Goal: Transaction & Acquisition: Download file/media

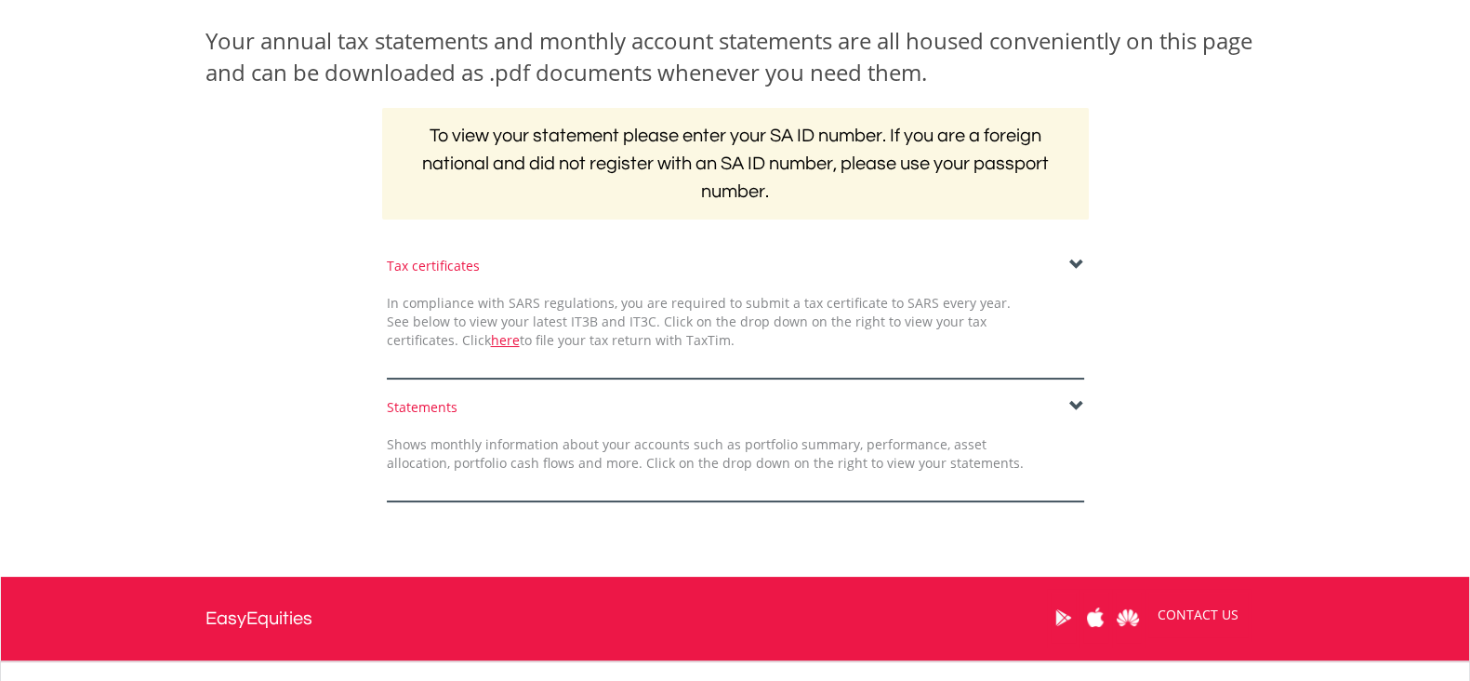
scroll to position [349, 0]
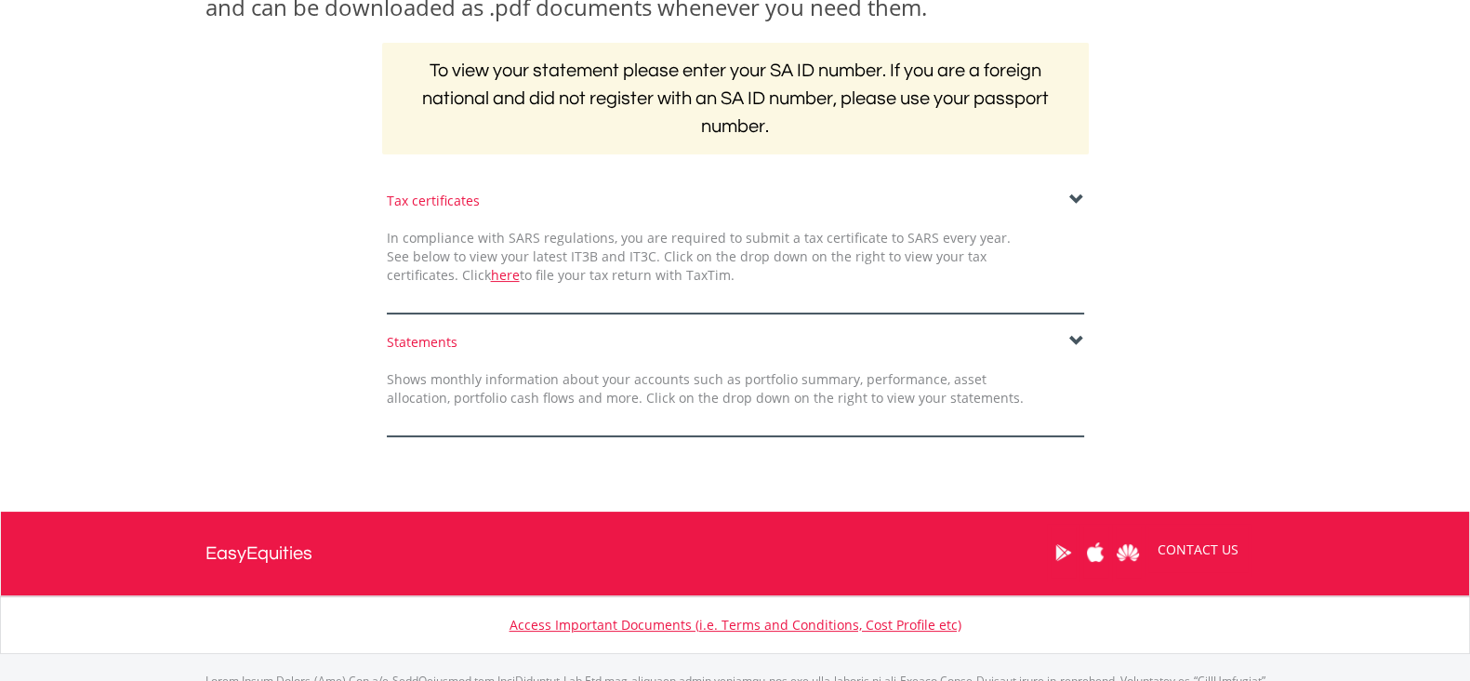
click at [1081, 197] on span at bounding box center [1076, 200] width 15 height 15
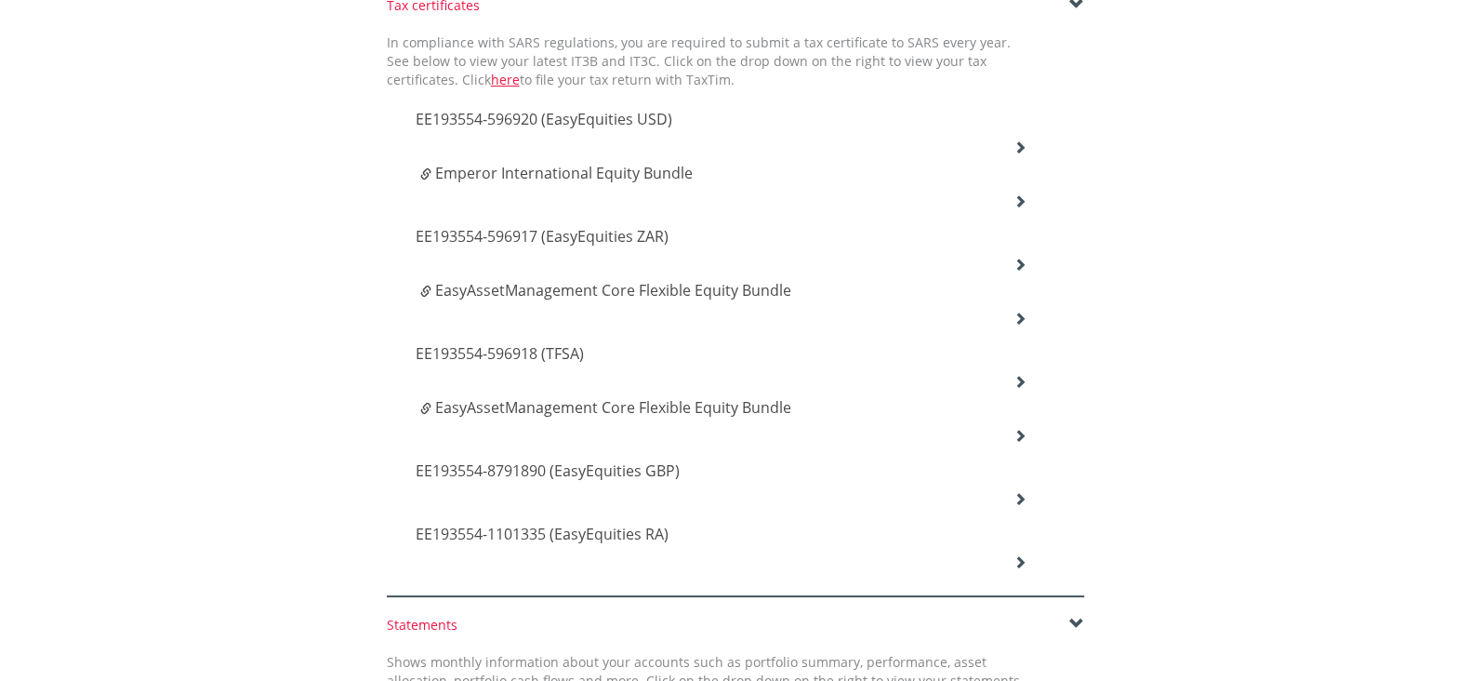
scroll to position [581, 0]
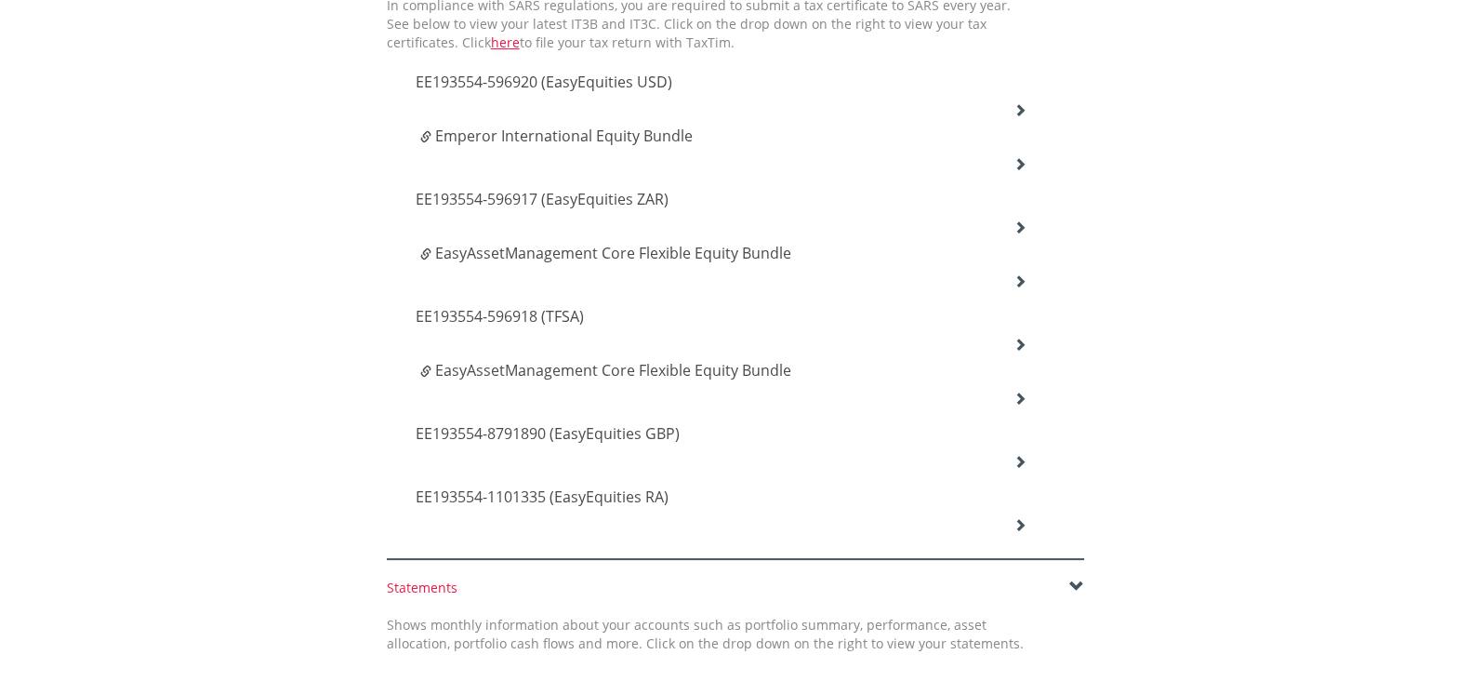
click at [506, 92] on span "EE193554-596918 (TFSA)" at bounding box center [544, 82] width 257 height 20
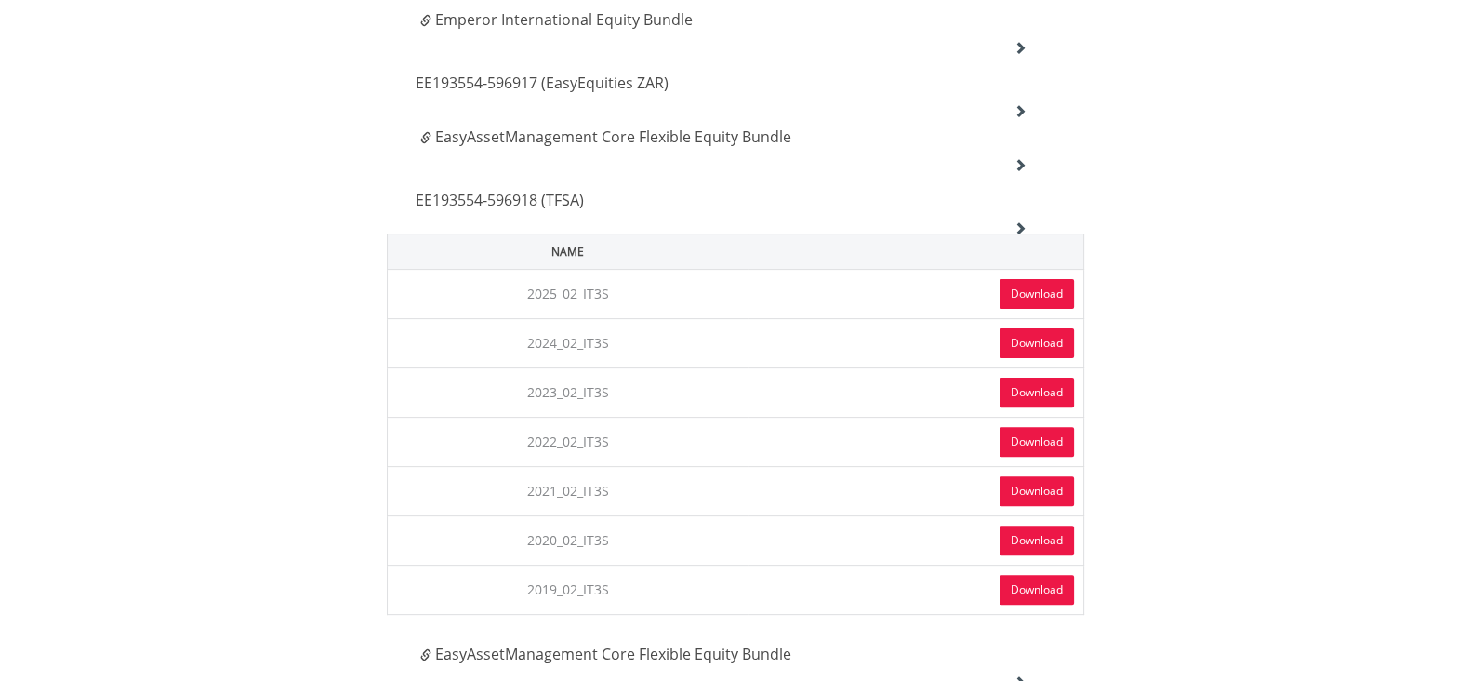
scroll to position [813, 0]
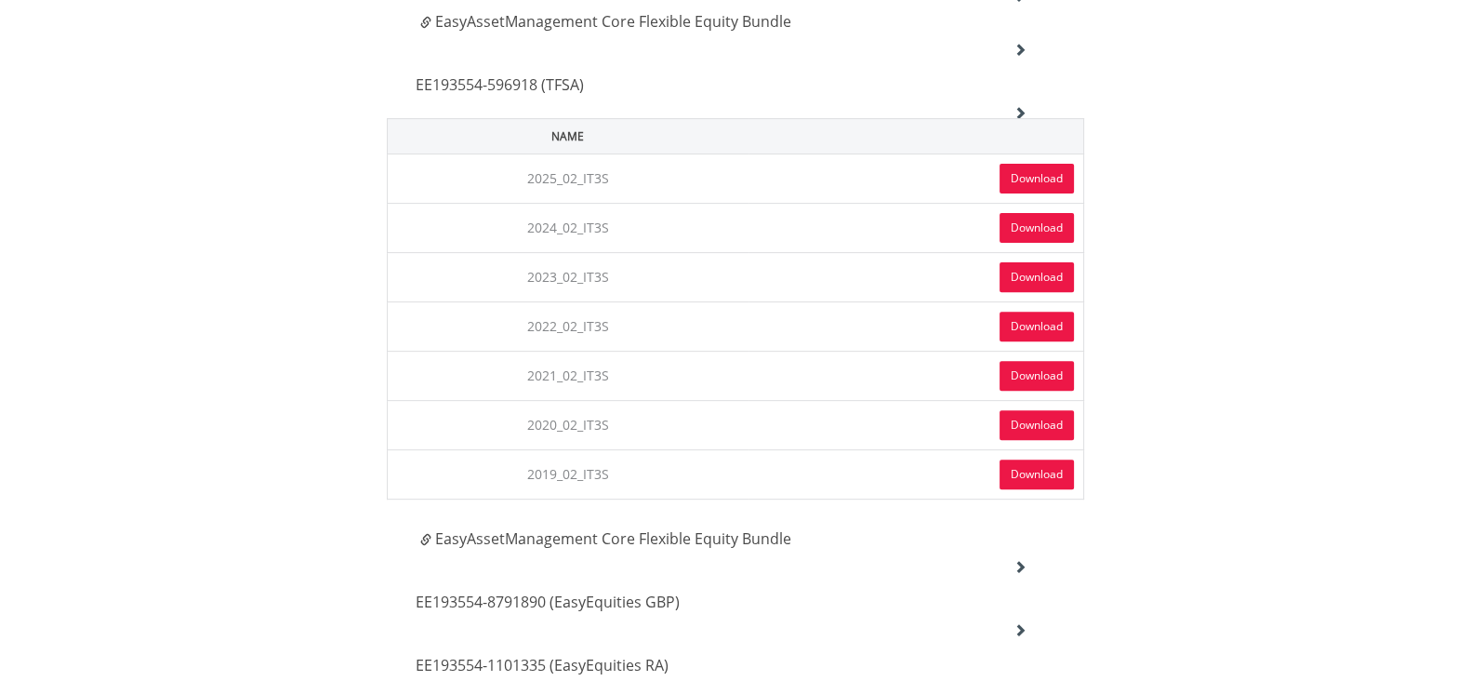
click at [1042, 177] on link "Download" at bounding box center [1037, 179] width 74 height 30
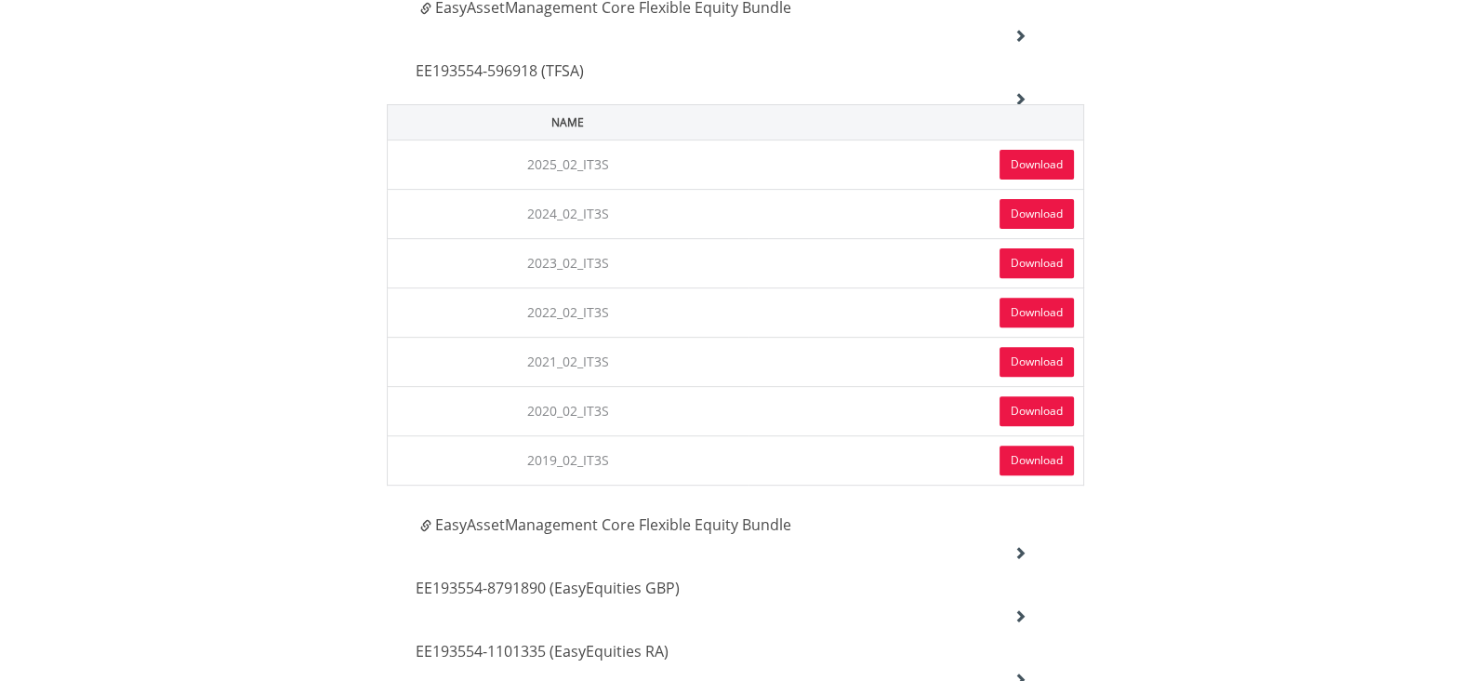
scroll to position [929, 0]
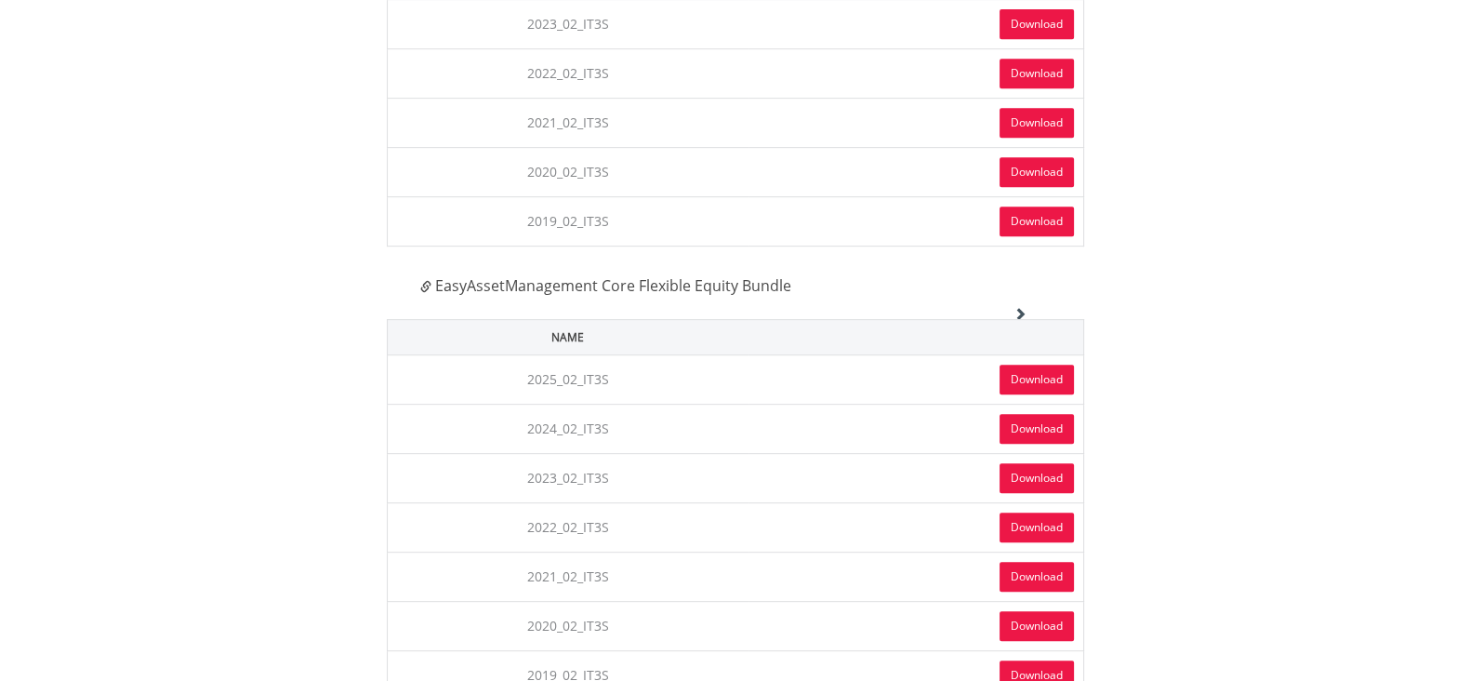
scroll to position [1162, 0]
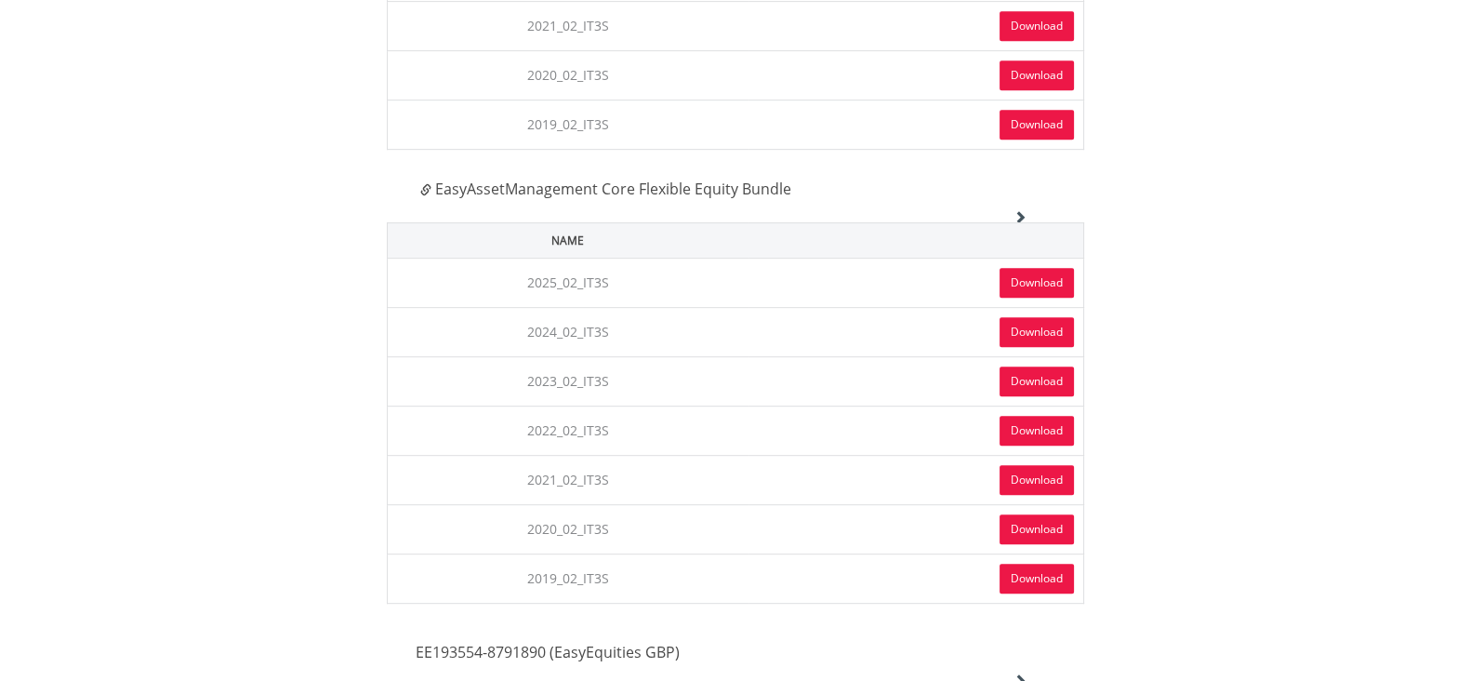
click at [1029, 272] on link "Download" at bounding box center [1037, 283] width 74 height 30
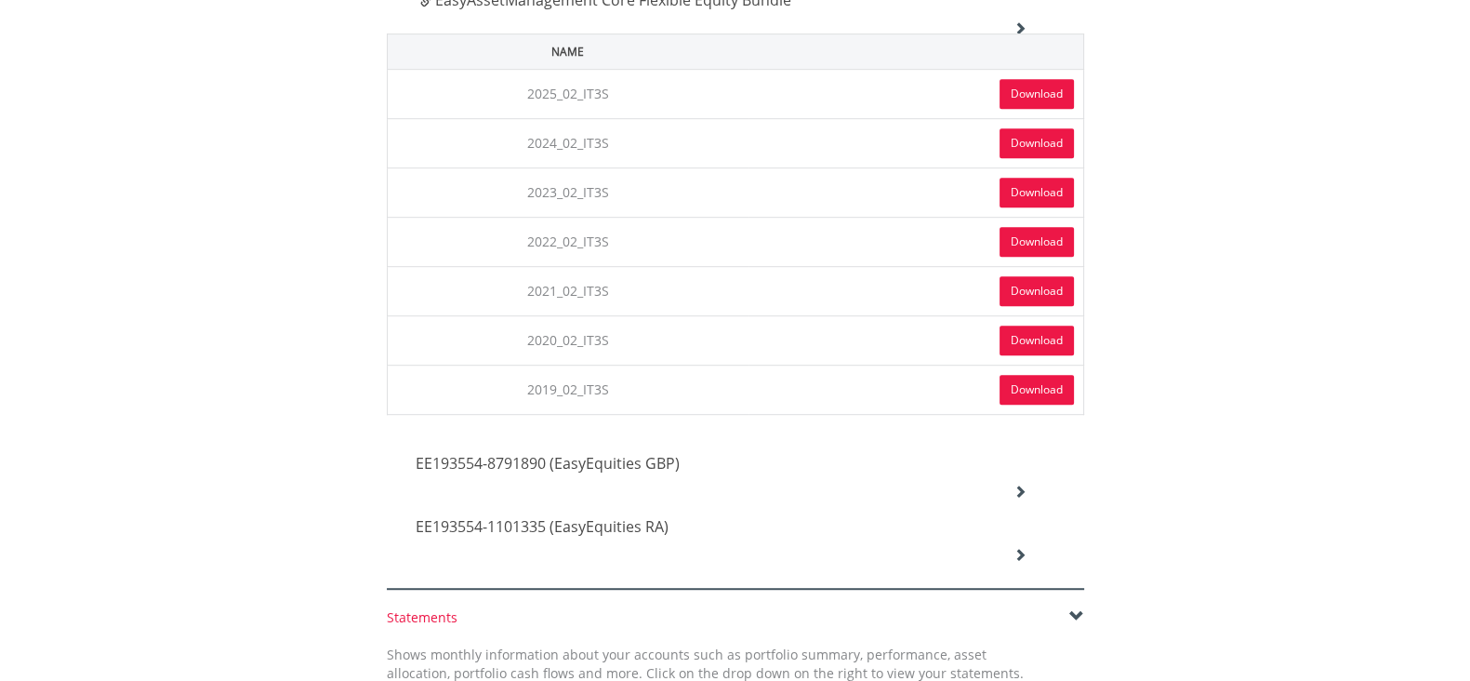
scroll to position [1510, 0]
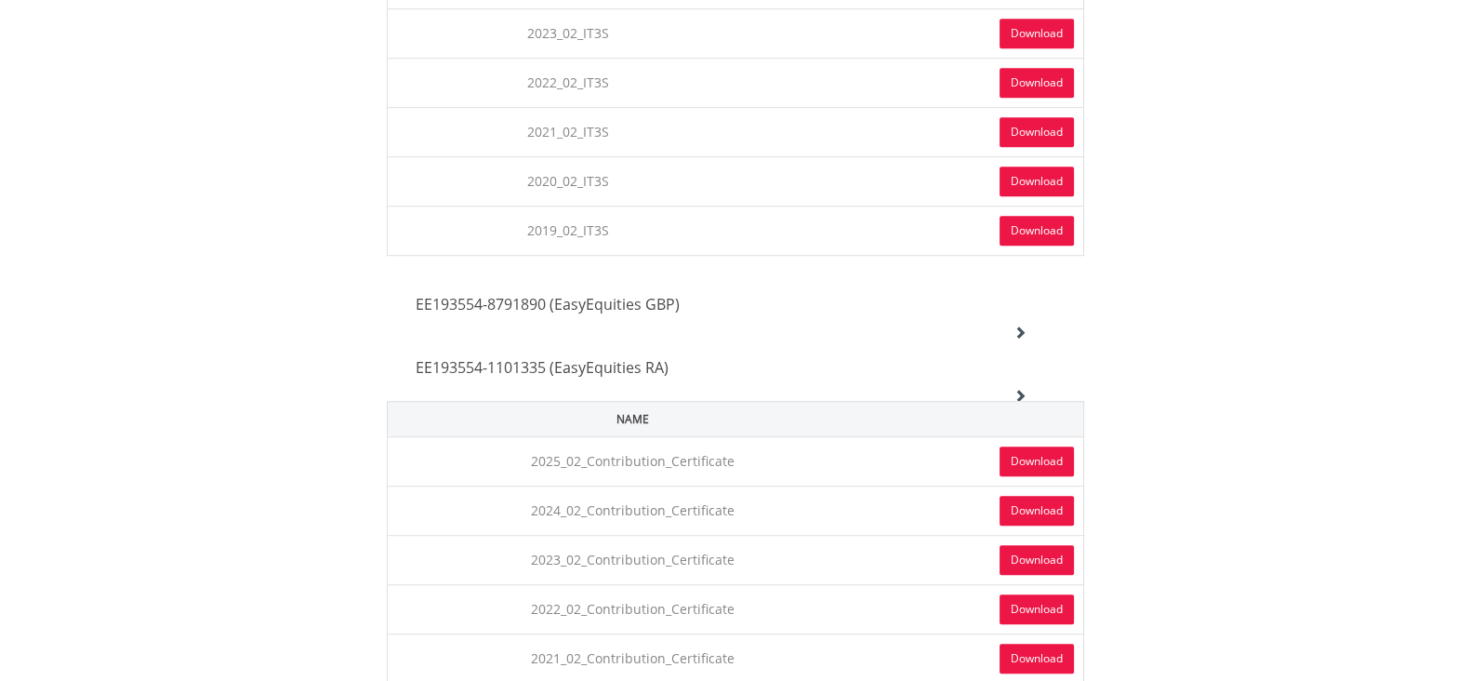
click at [1040, 446] on link "Download" at bounding box center [1037, 461] width 74 height 30
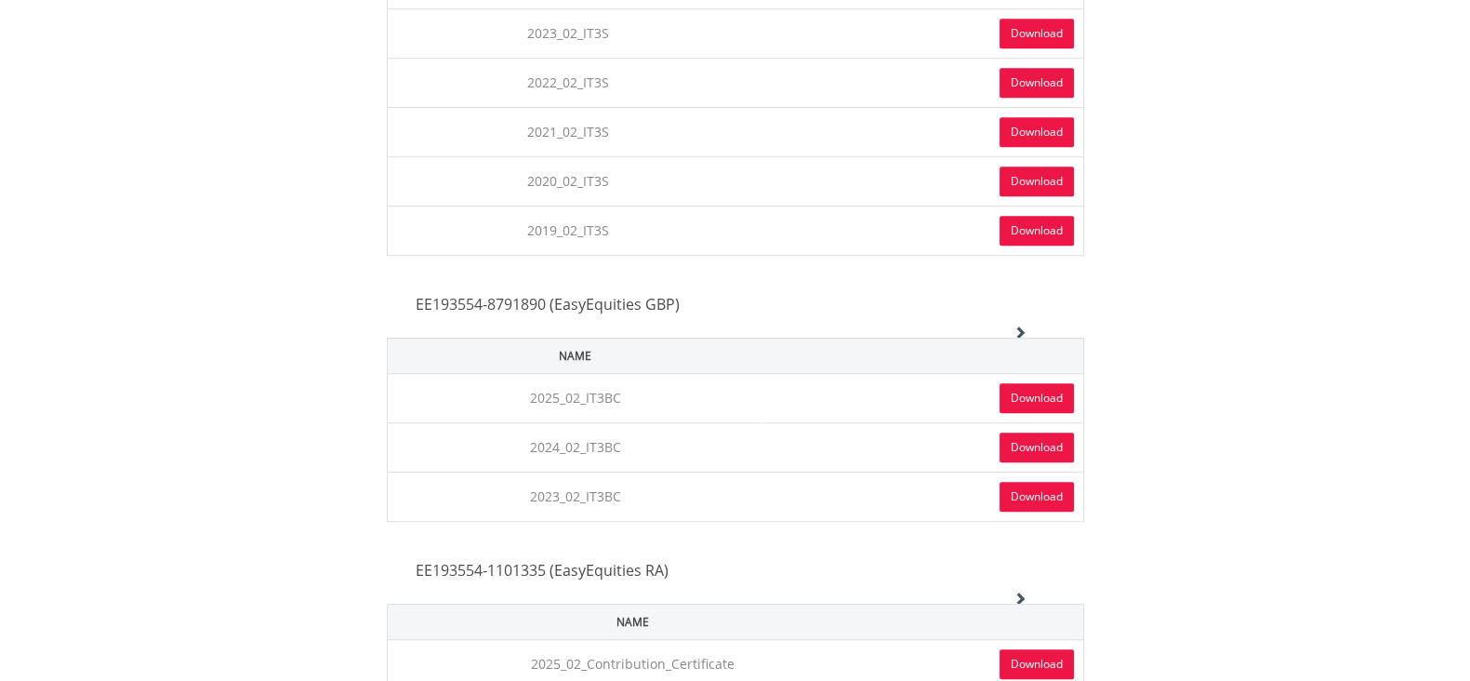
click at [1042, 383] on link "Download" at bounding box center [1037, 398] width 74 height 30
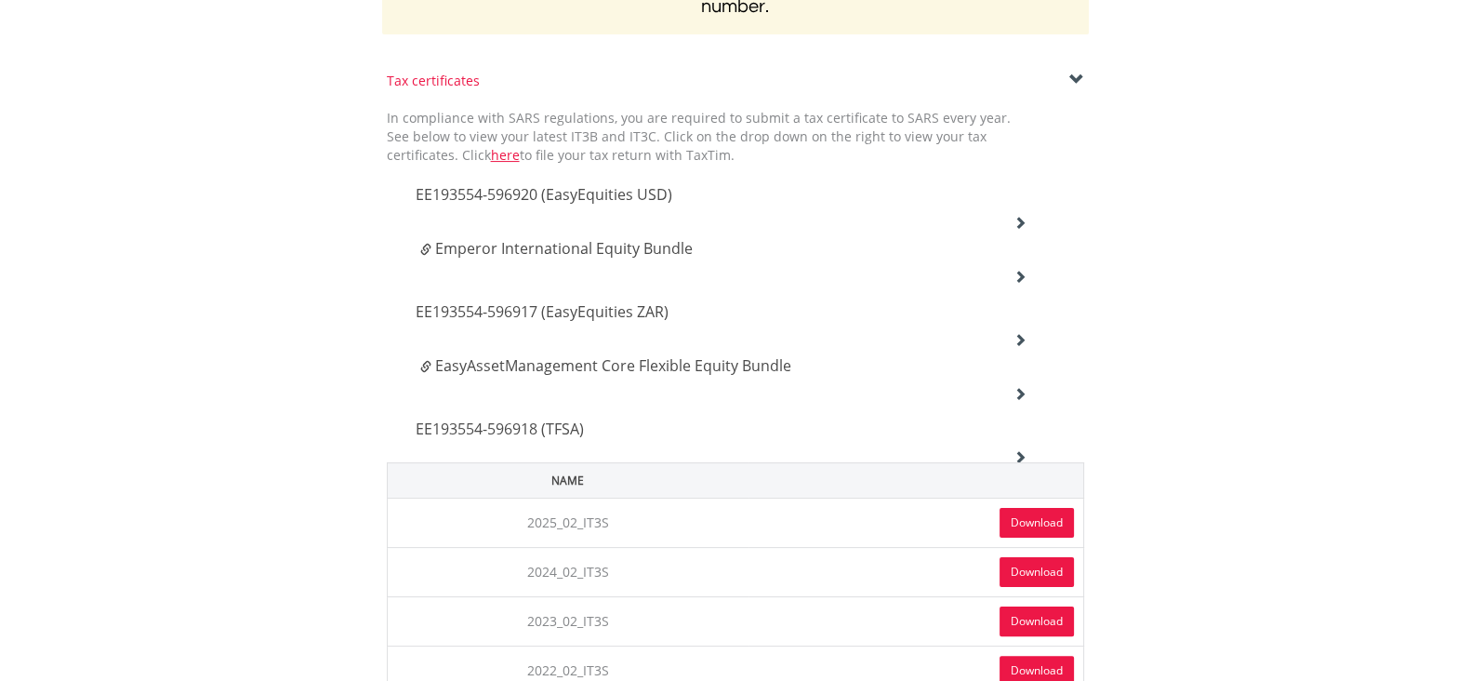
scroll to position [464, 0]
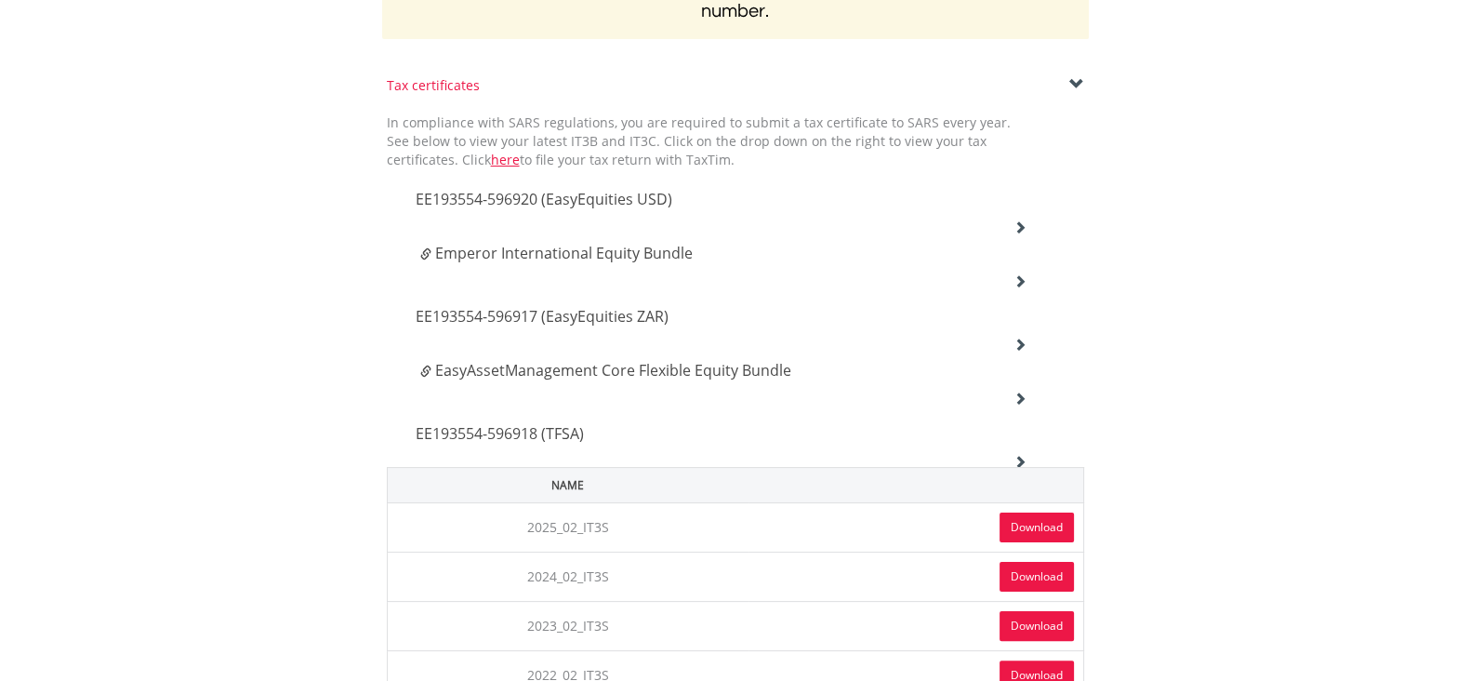
click at [1022, 220] on icon at bounding box center [1020, 226] width 13 height 13
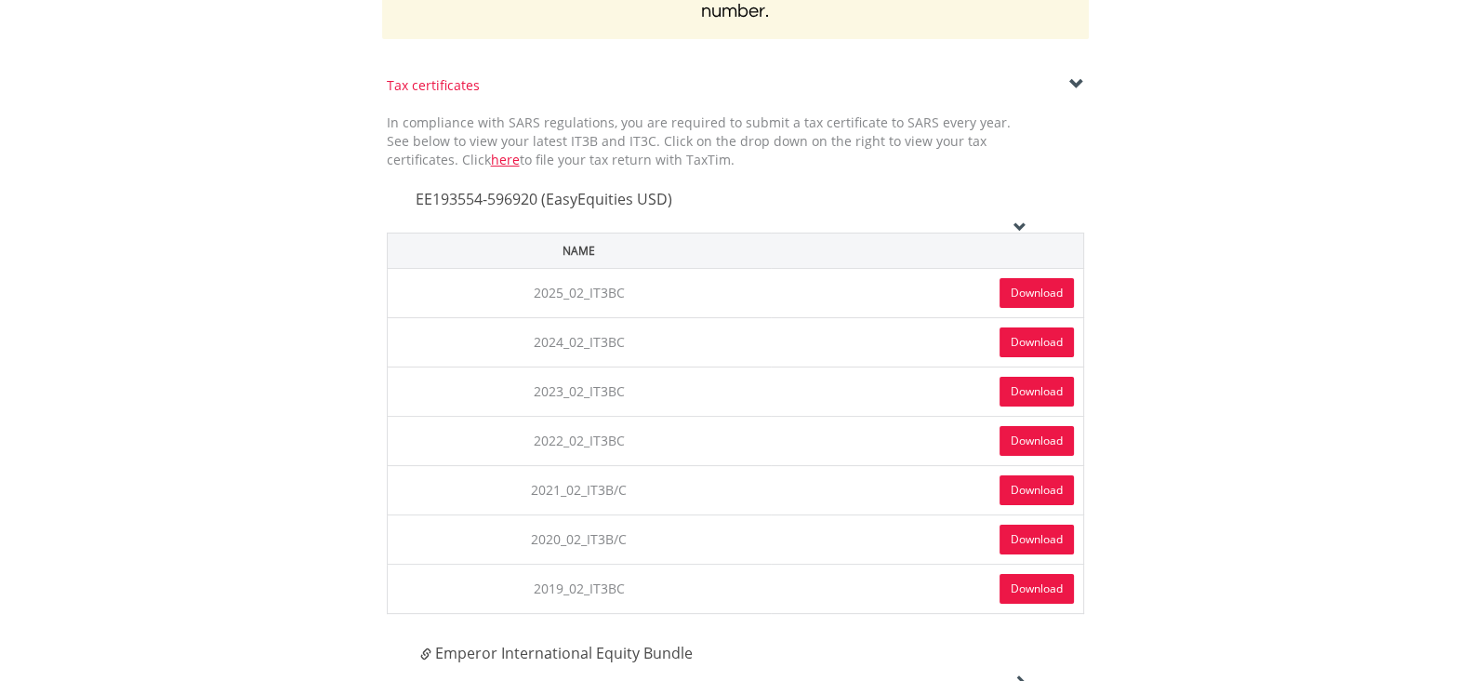
click at [1028, 290] on link "Download" at bounding box center [1037, 293] width 74 height 30
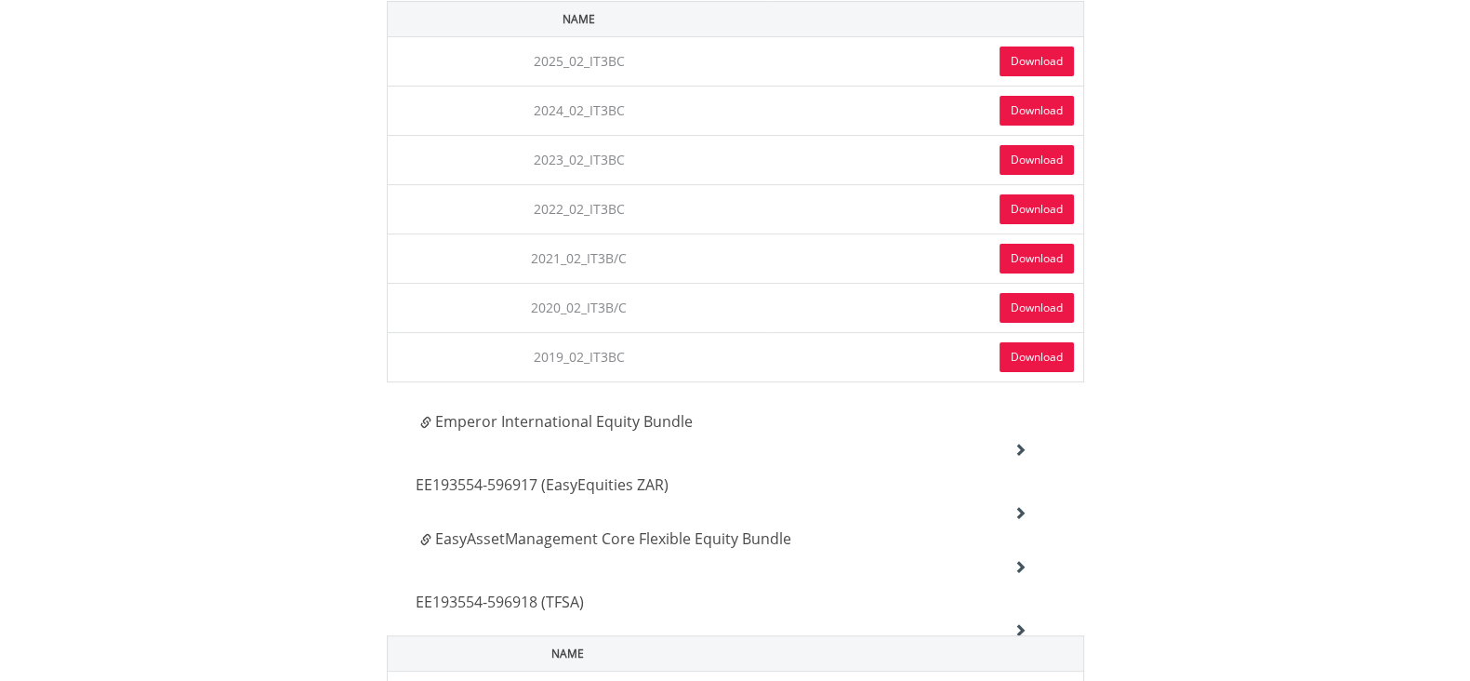
scroll to position [697, 0]
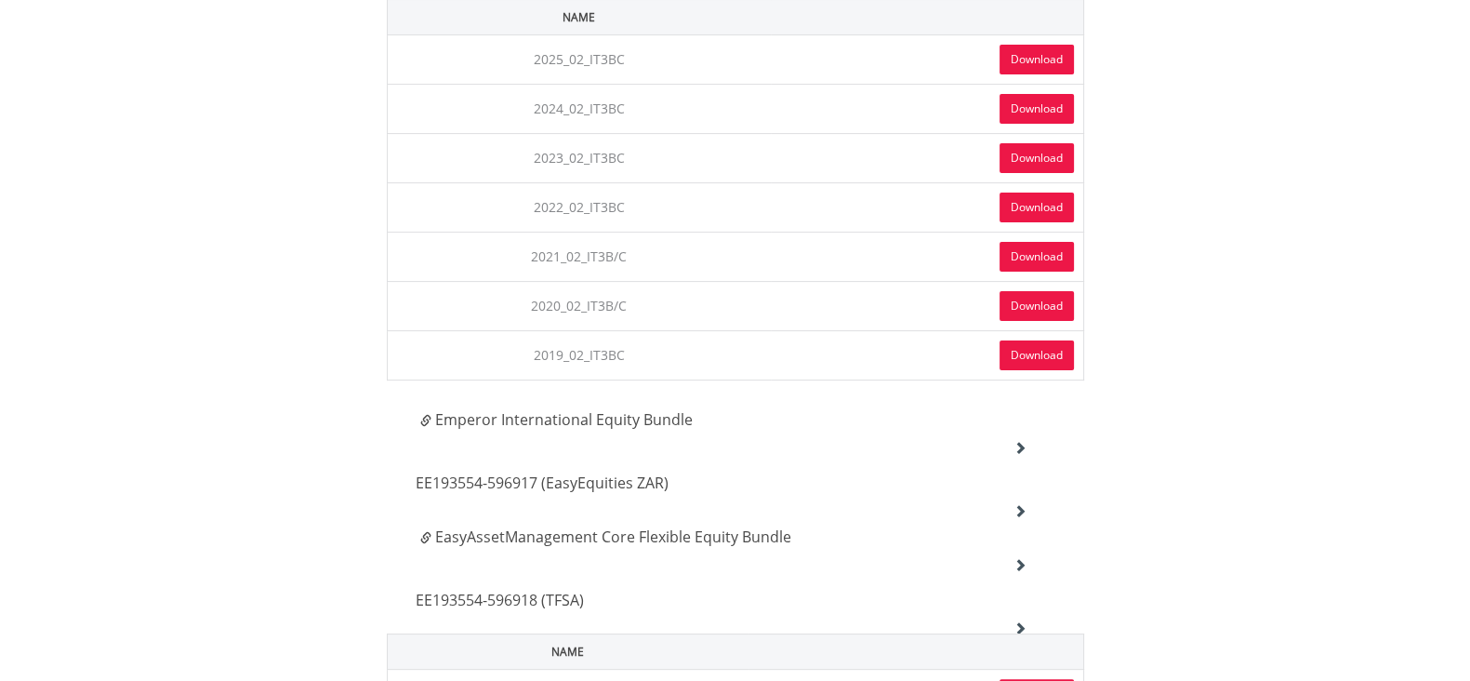
click at [1023, 441] on icon at bounding box center [1020, 447] width 13 height 13
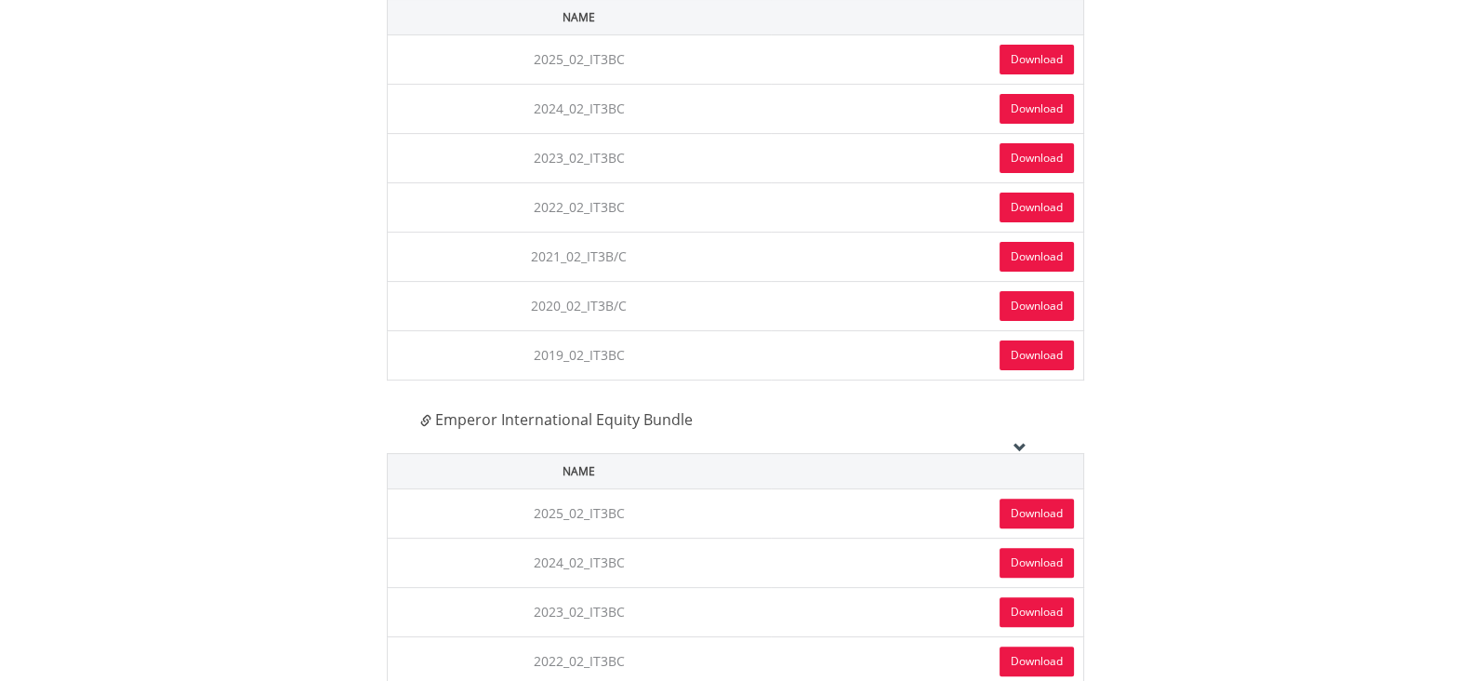
click at [1023, 510] on link "Download" at bounding box center [1037, 513] width 74 height 30
click at [1018, 441] on icon at bounding box center [1020, 447] width 13 height 13
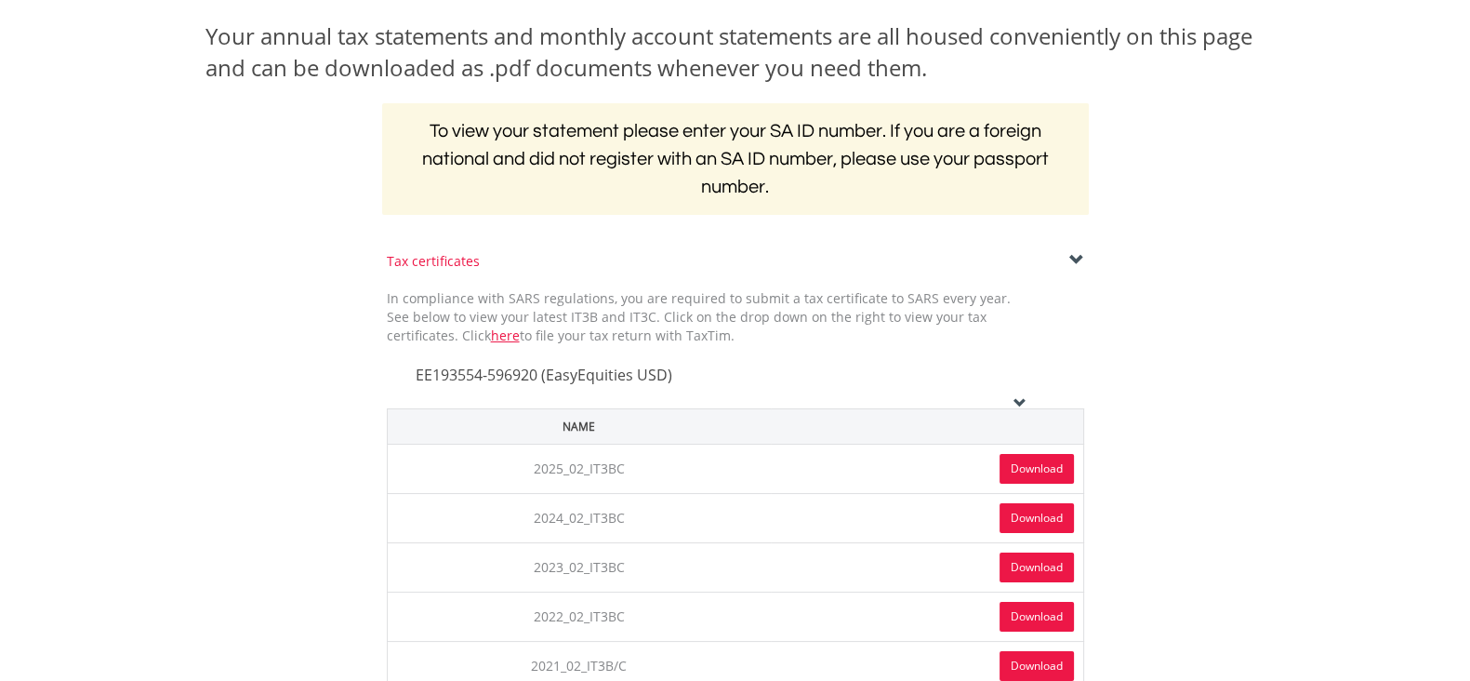
scroll to position [232, 0]
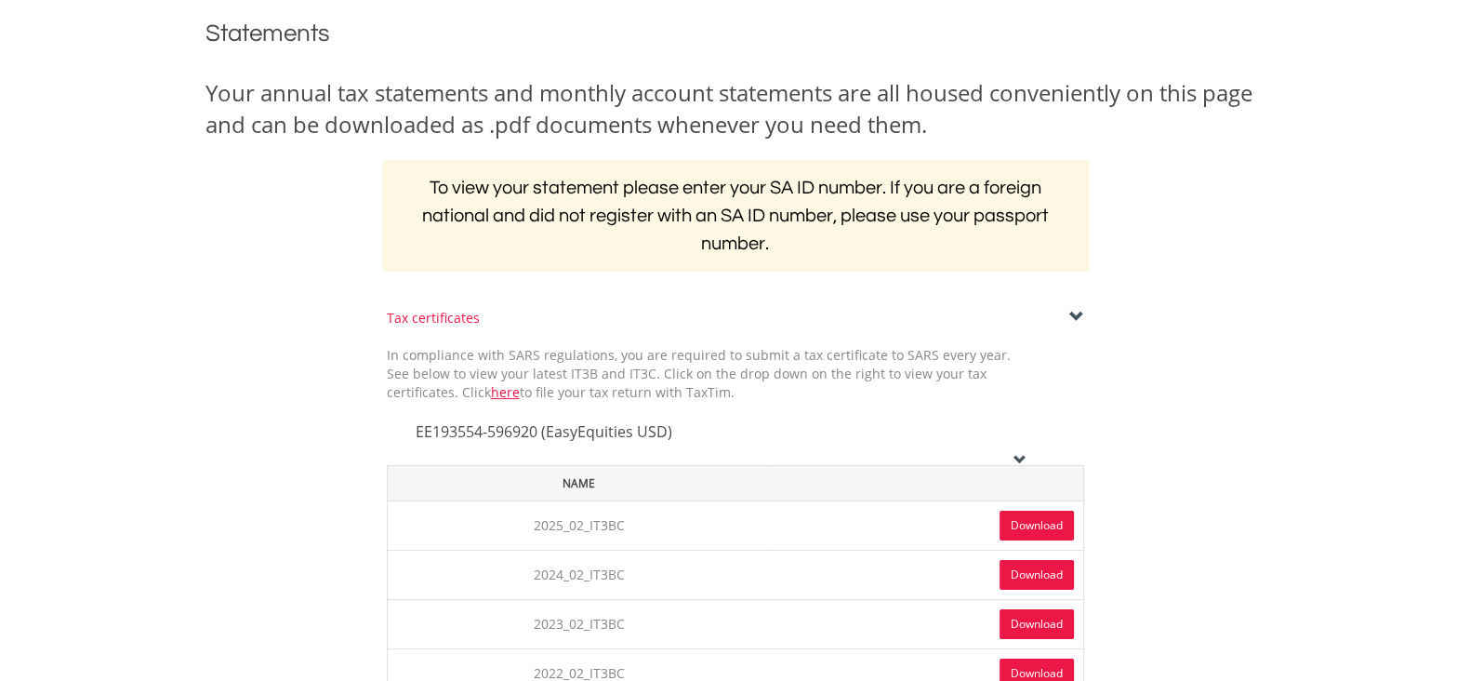
click at [1019, 448] on div "EE193554-596920 (EasyEquities USD)" at bounding box center [722, 433] width 640 height 63
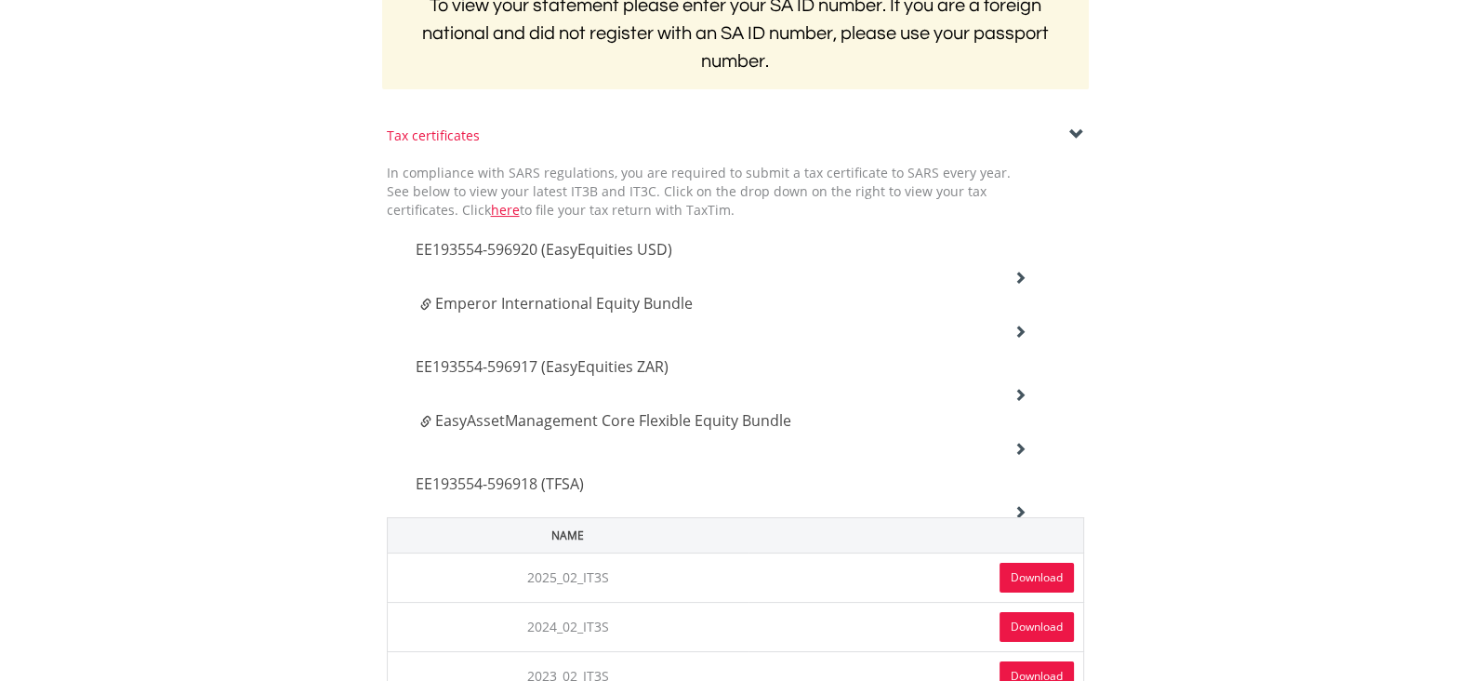
scroll to position [464, 0]
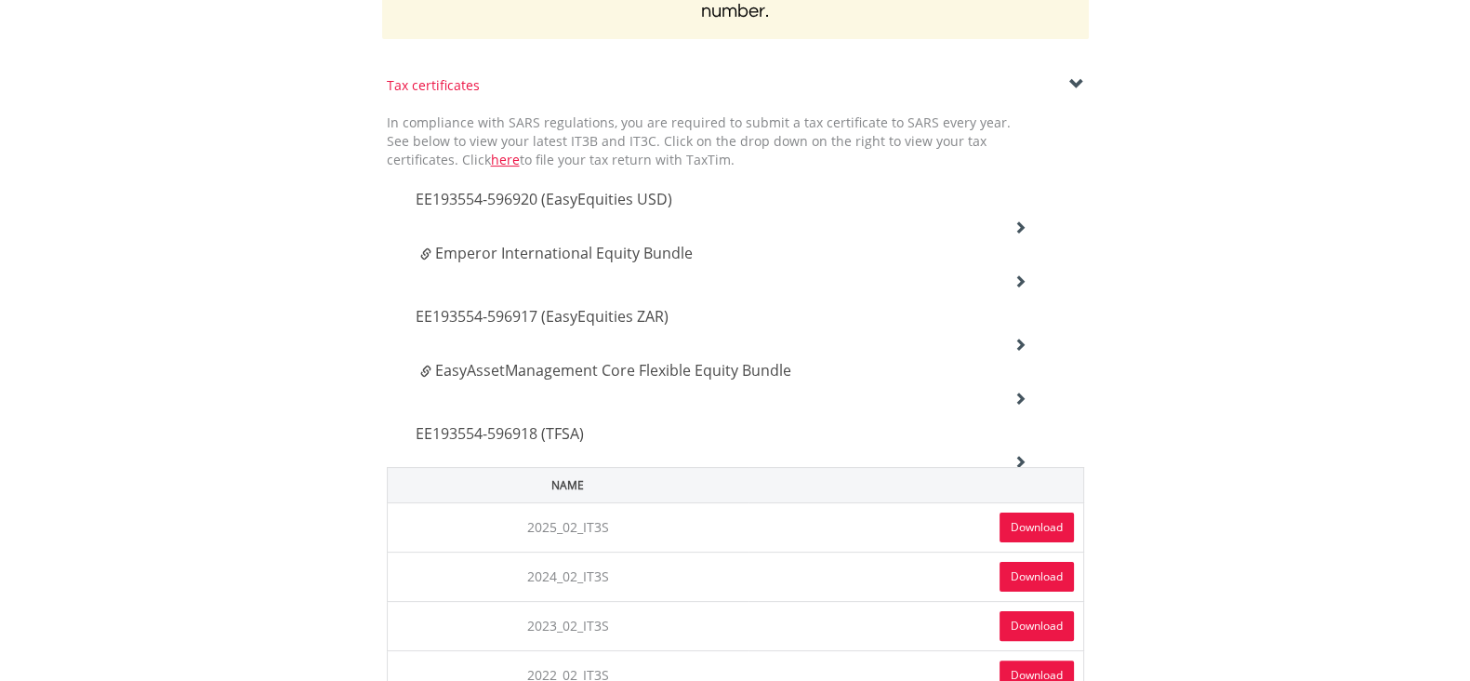
click at [1019, 233] on icon at bounding box center [1020, 226] width 13 height 13
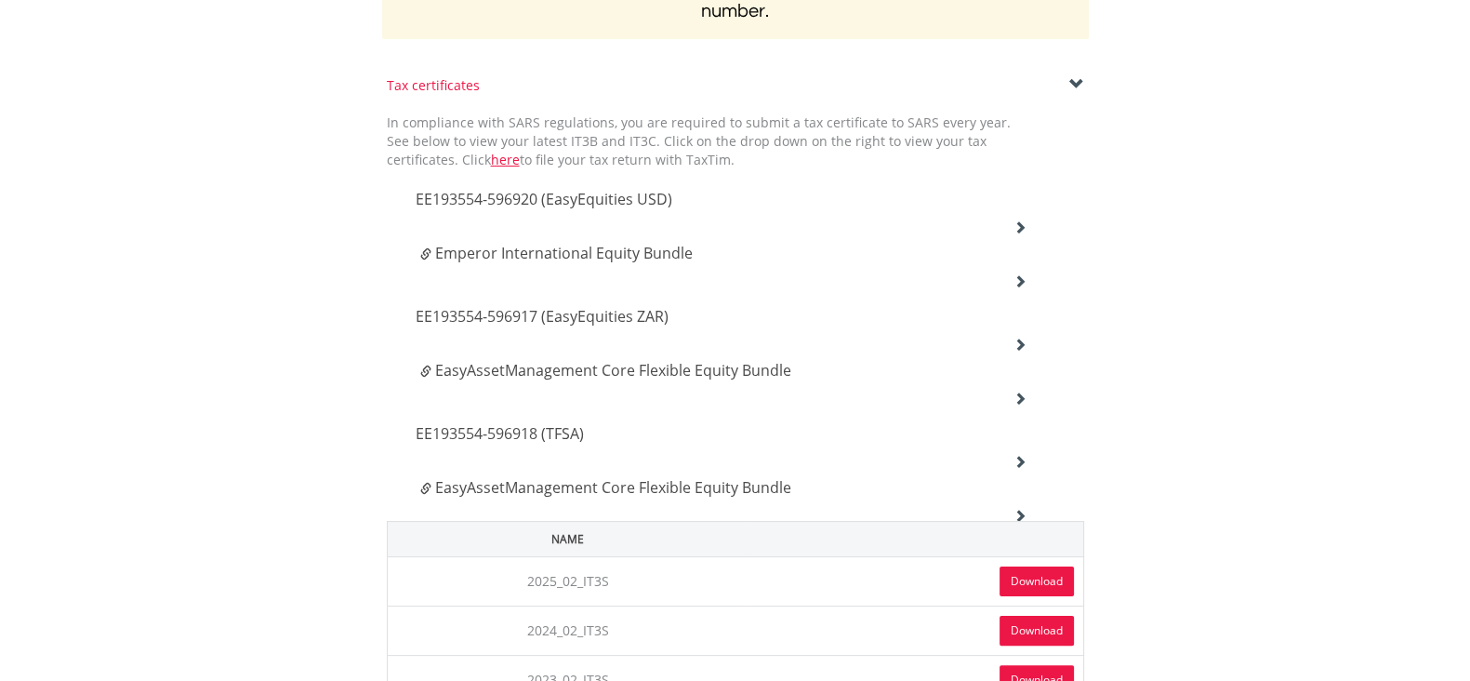
click at [580, 209] on span "EE193554-596917 (EasyEquities ZAR)" at bounding box center [544, 199] width 257 height 20
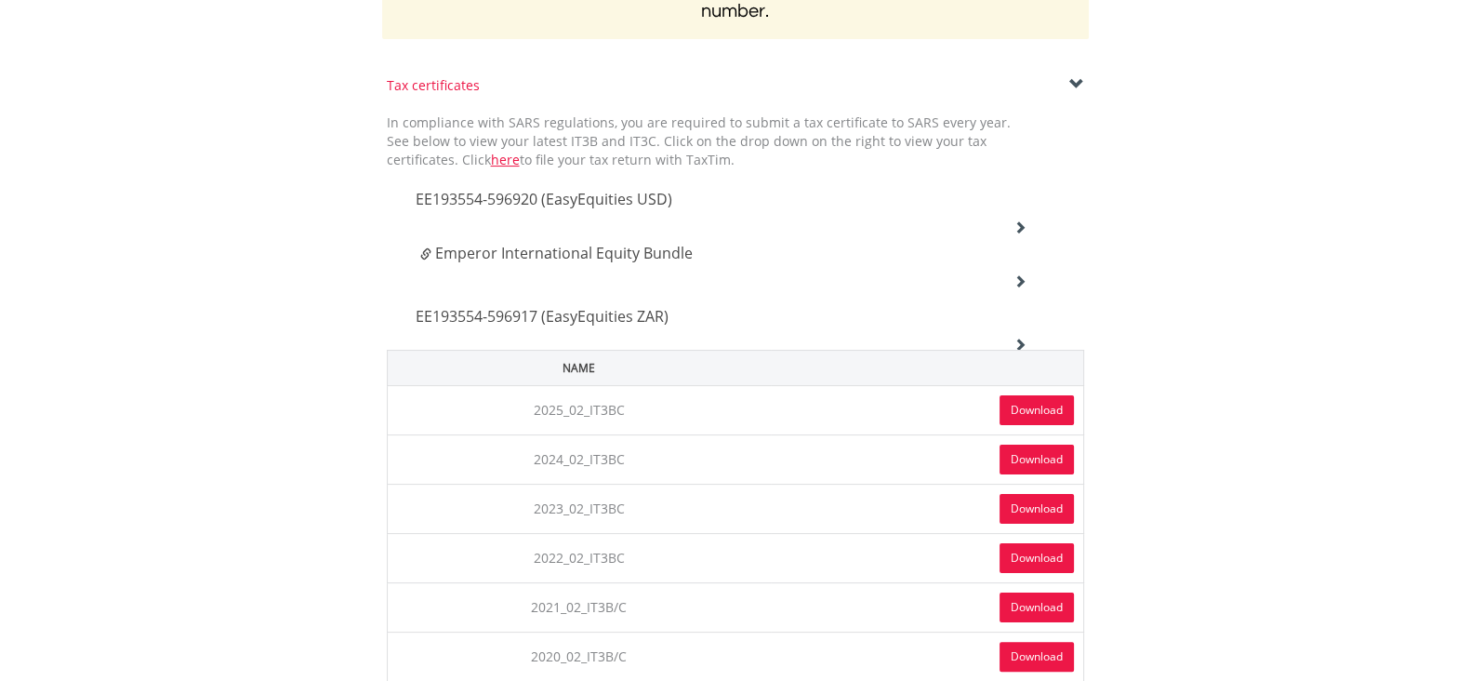
click at [1042, 406] on link "Download" at bounding box center [1037, 410] width 74 height 30
click at [743, 210] on h4 "EE193554-596917 (EasyEquities ZAR)" at bounding box center [722, 199] width 612 height 22
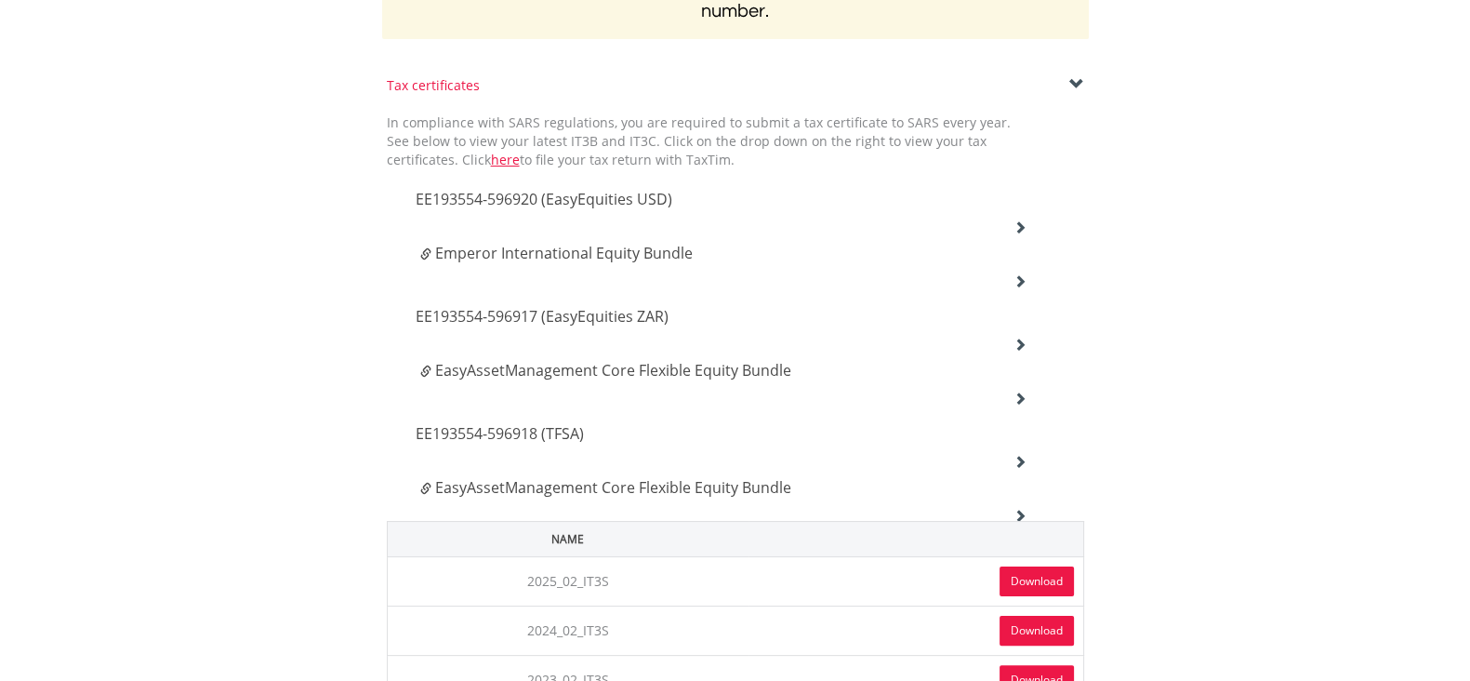
click at [693, 263] on span "EasyAssetManagement Core Flexible Equity Bundle" at bounding box center [564, 253] width 258 height 20
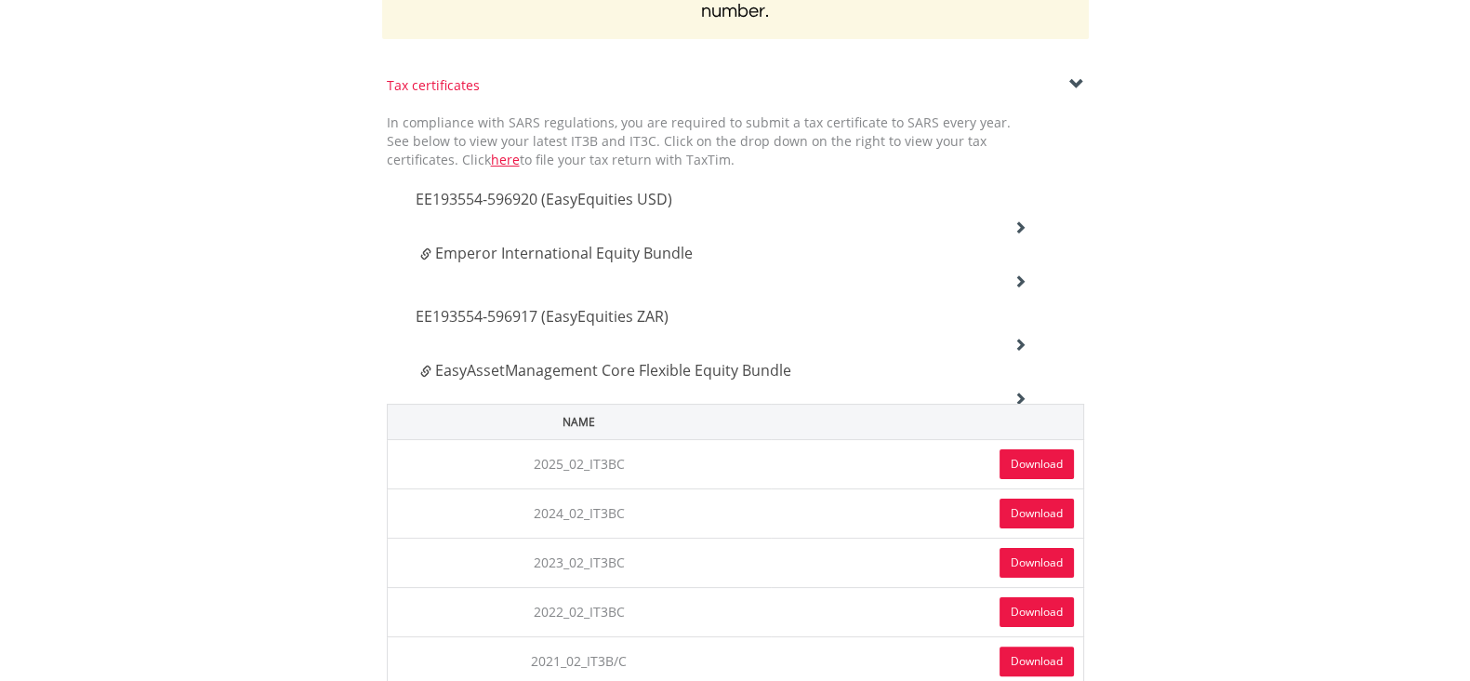
click at [1023, 452] on link "Download" at bounding box center [1037, 464] width 74 height 30
